Goal: Navigation & Orientation: Find specific page/section

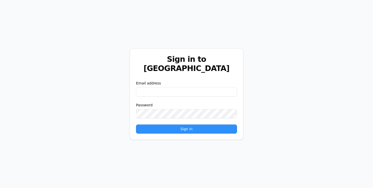
click at [168, 87] on input "email" at bounding box center [186, 91] width 101 height 9
type input "**********"
click at [187, 124] on button "Sign in" at bounding box center [186, 128] width 101 height 9
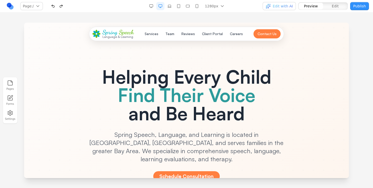
click at [10, 7] on link at bounding box center [10, 6] width 8 height 8
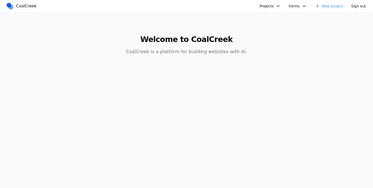
click at [271, 2] on button "Projects" at bounding box center [270, 6] width 27 height 8
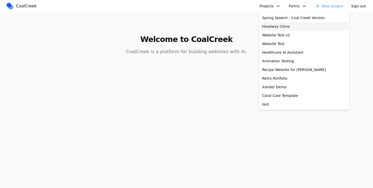
click at [271, 26] on link "Headway Clone" at bounding box center [304, 26] width 88 height 9
